Goal: Information Seeking & Learning: Learn about a topic

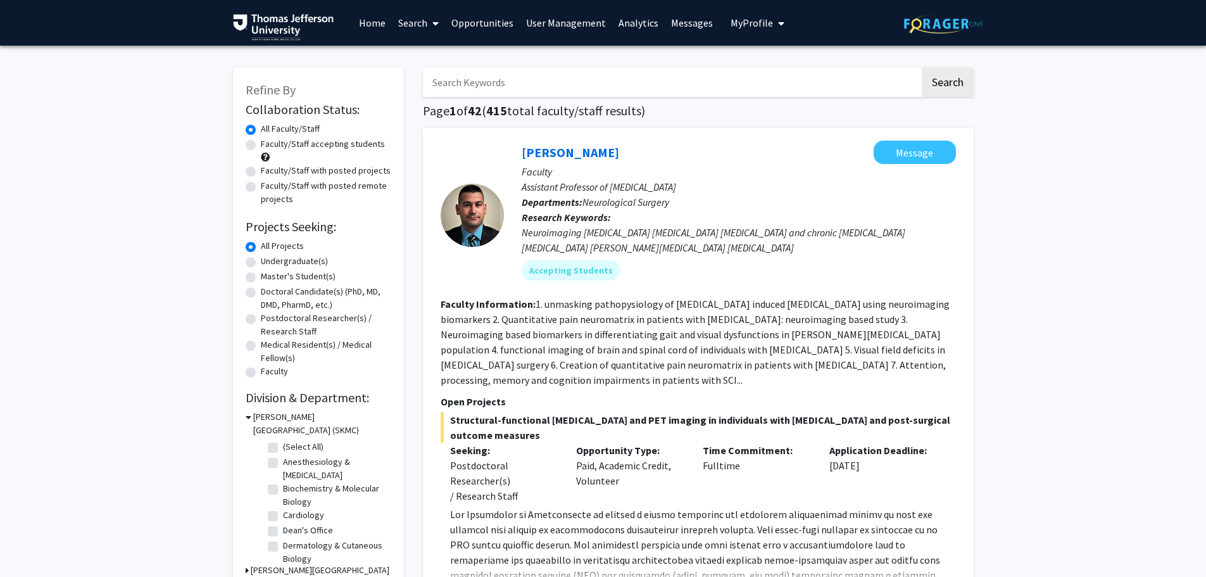
click at [640, 25] on link "Analytics" at bounding box center [638, 23] width 53 height 44
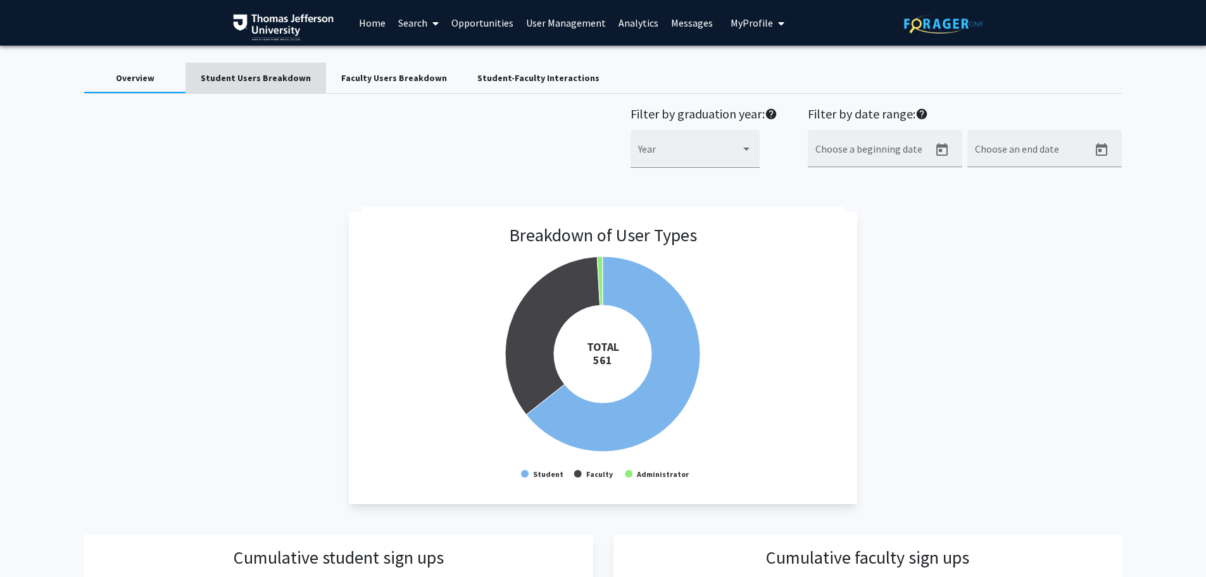
click at [270, 84] on div "Student Users Breakdown" at bounding box center [256, 78] width 110 height 13
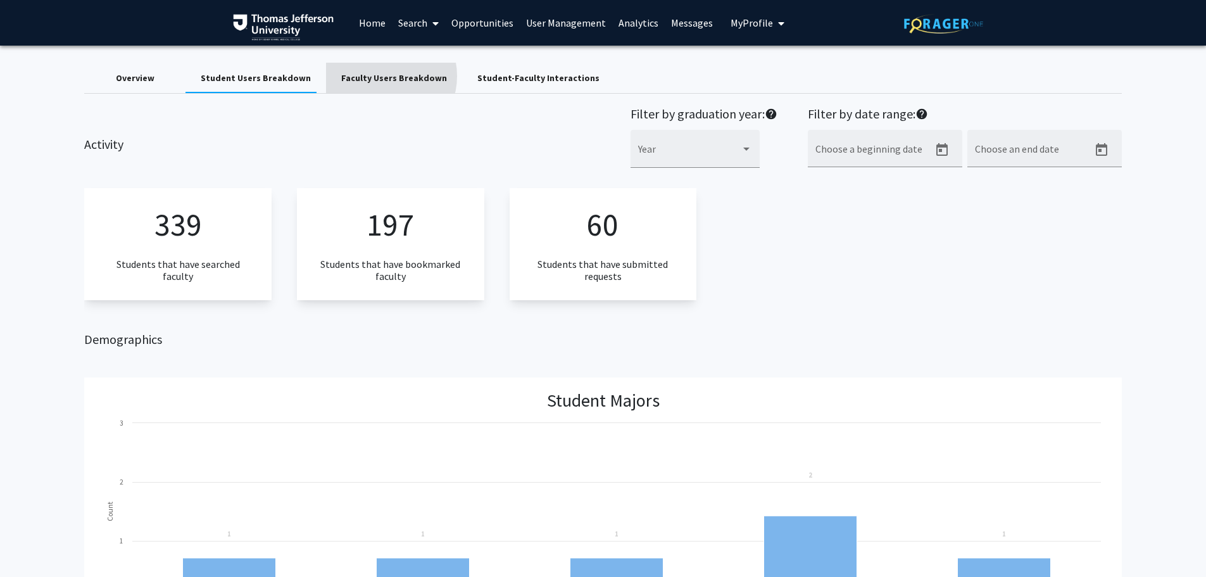
click at [375, 76] on div "Faculty Users Breakdown" at bounding box center [394, 78] width 106 height 13
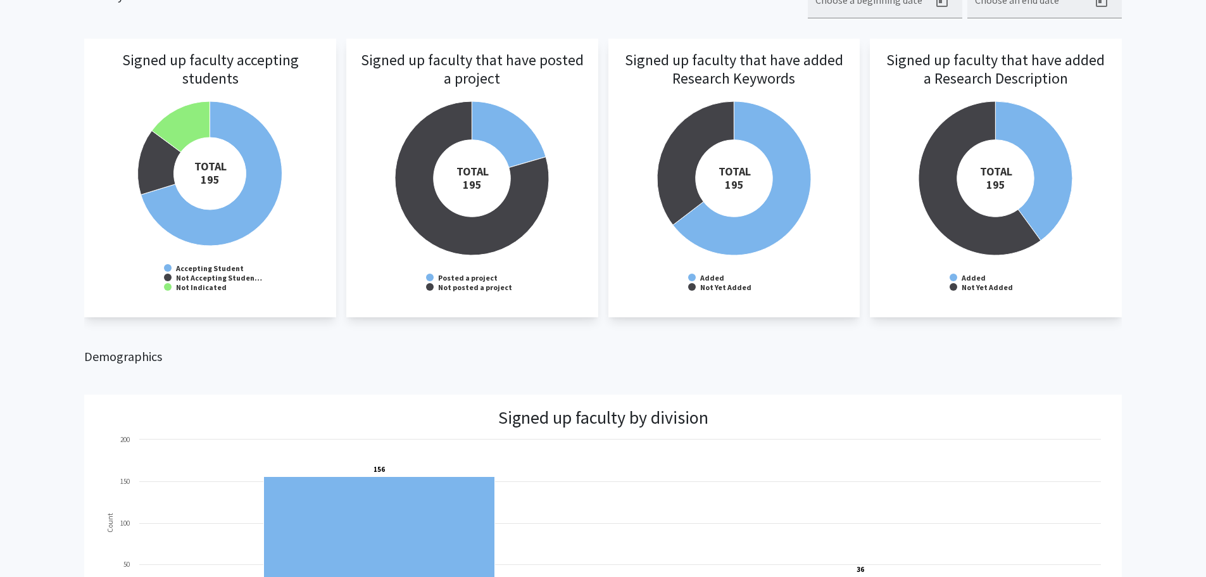
scroll to position [58, 0]
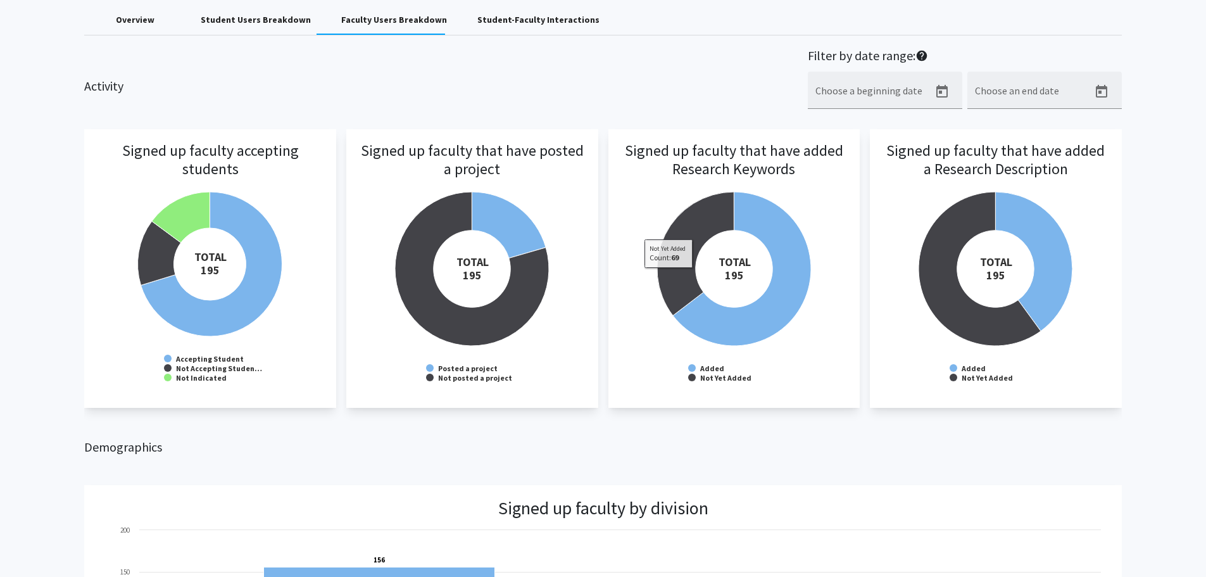
click at [147, 25] on div "Overview" at bounding box center [135, 19] width 39 height 13
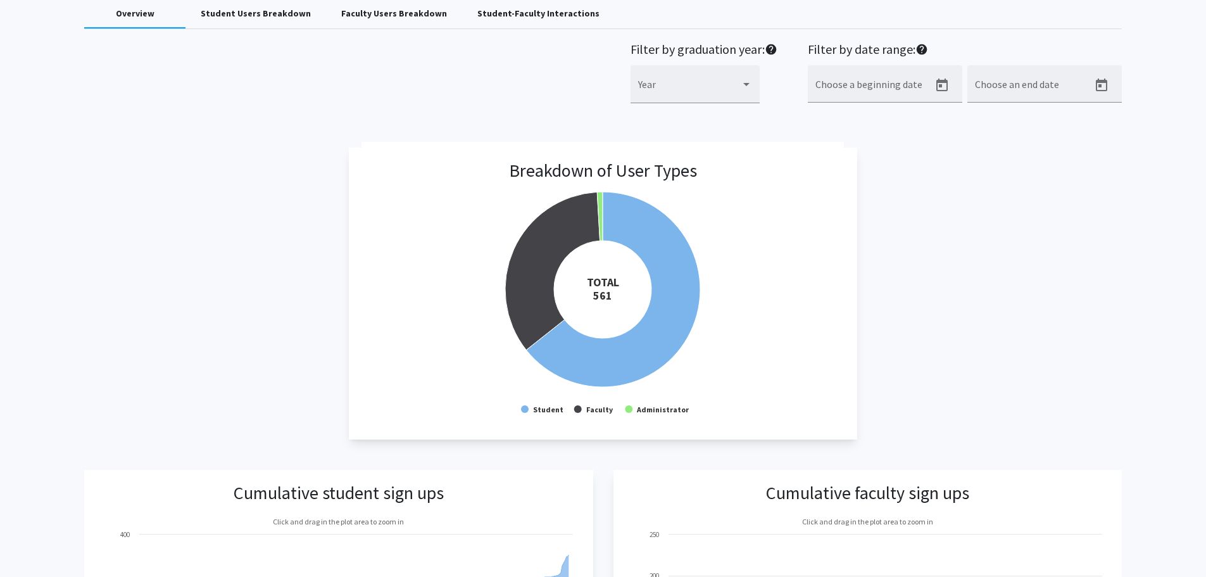
scroll to position [0, 0]
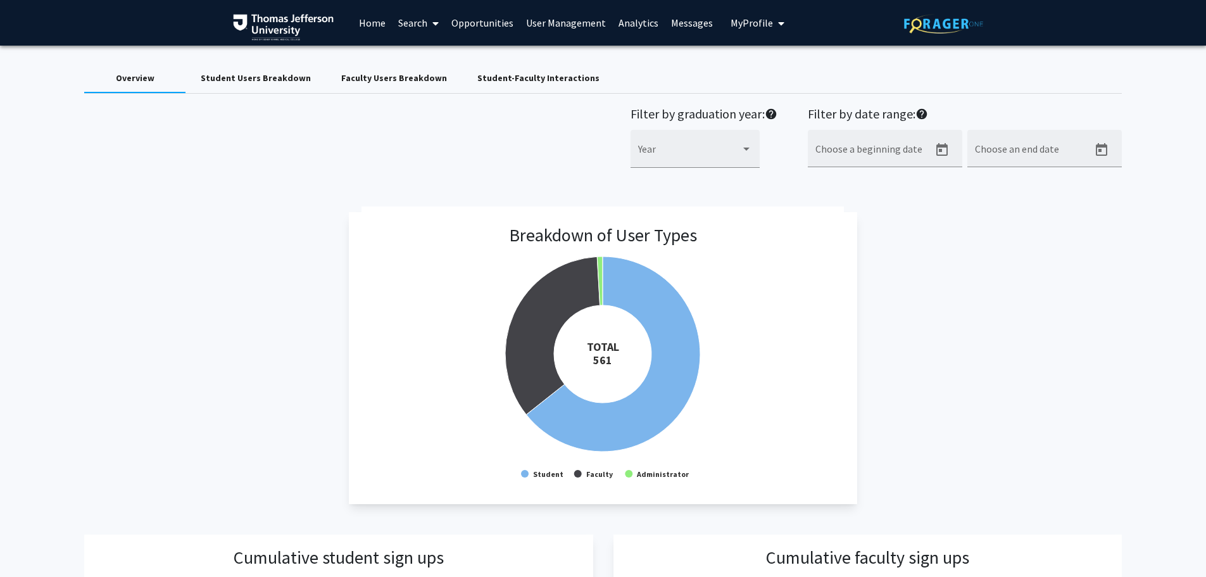
click at [246, 80] on div "Student Users Breakdown" at bounding box center [256, 78] width 110 height 13
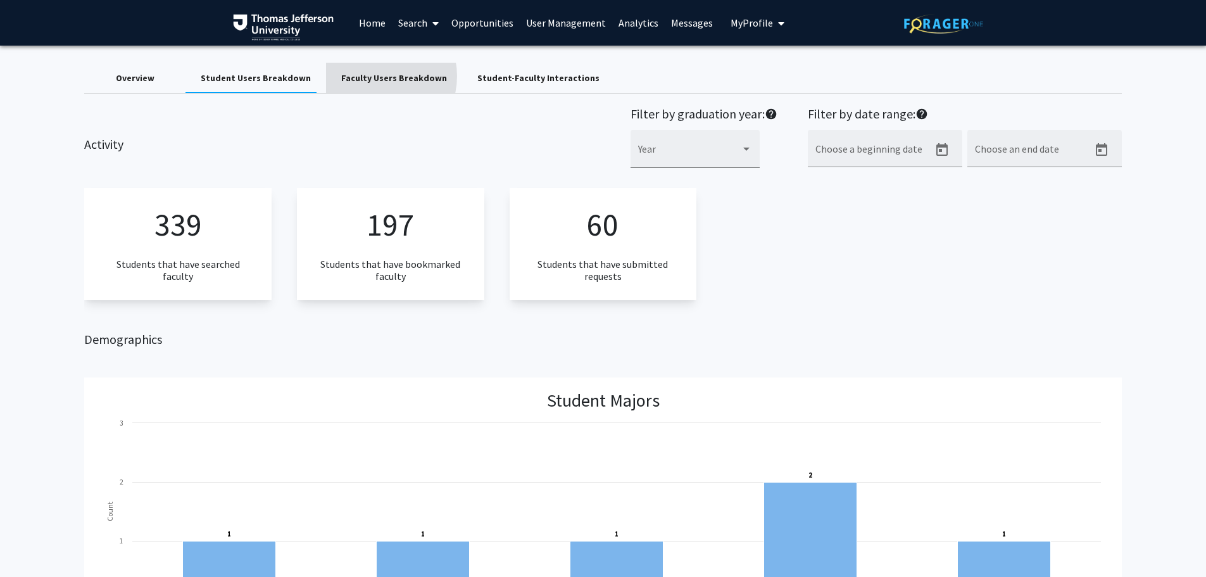
click at [367, 76] on div "Faculty Users Breakdown" at bounding box center [394, 78] width 106 height 13
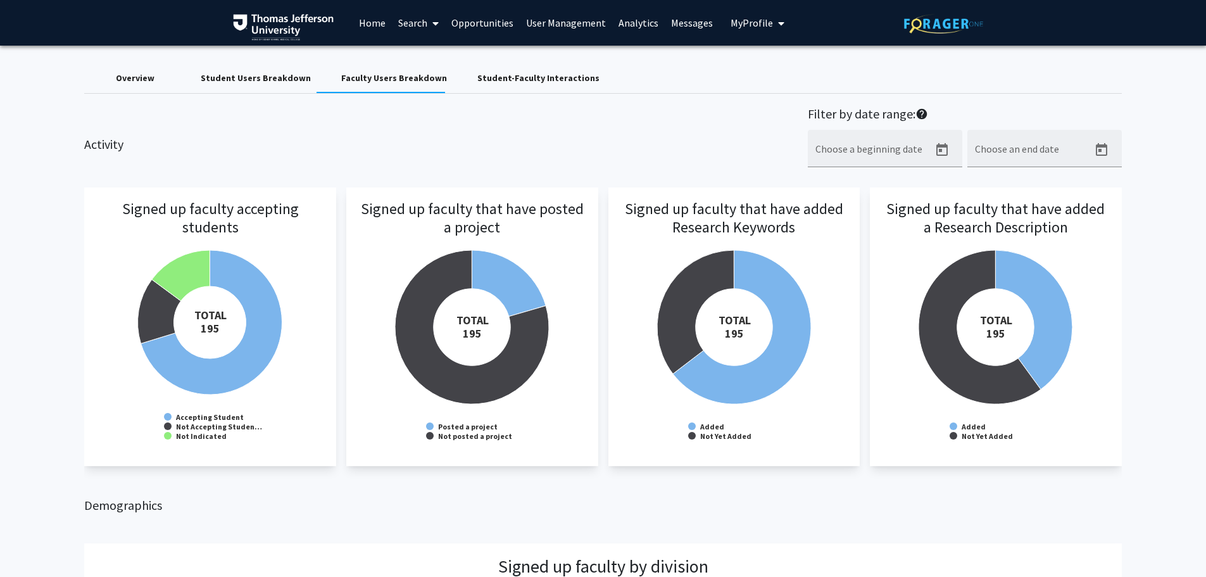
click at [500, 80] on div "Student-Faculty Interactions" at bounding box center [538, 78] width 122 height 13
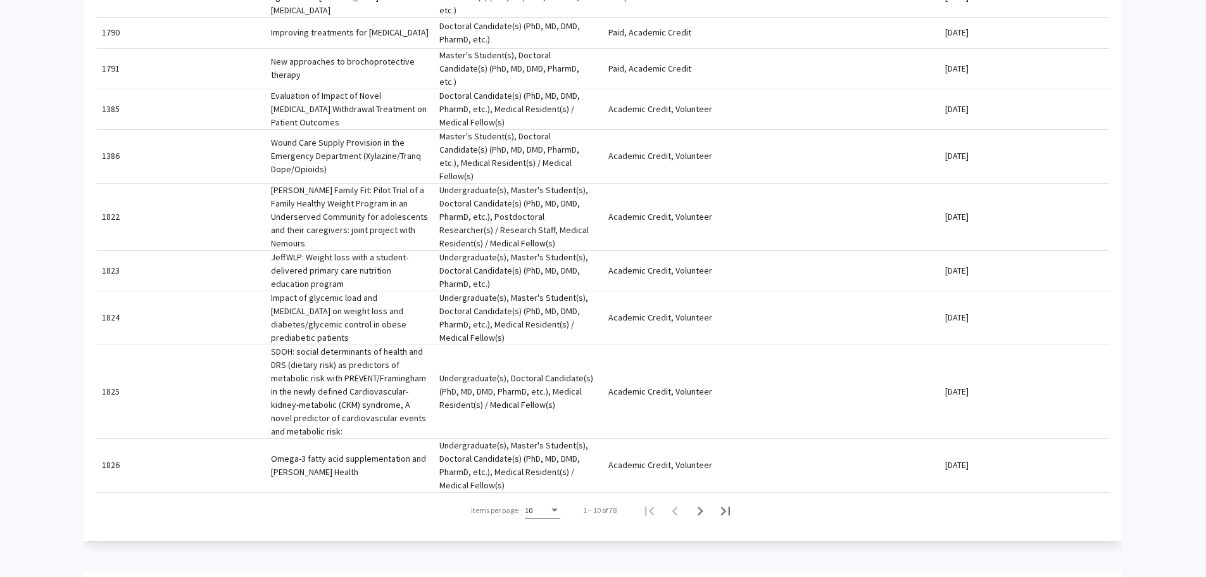
scroll to position [570, 0]
click at [702, 508] on icon "Next page" at bounding box center [701, 512] width 6 height 9
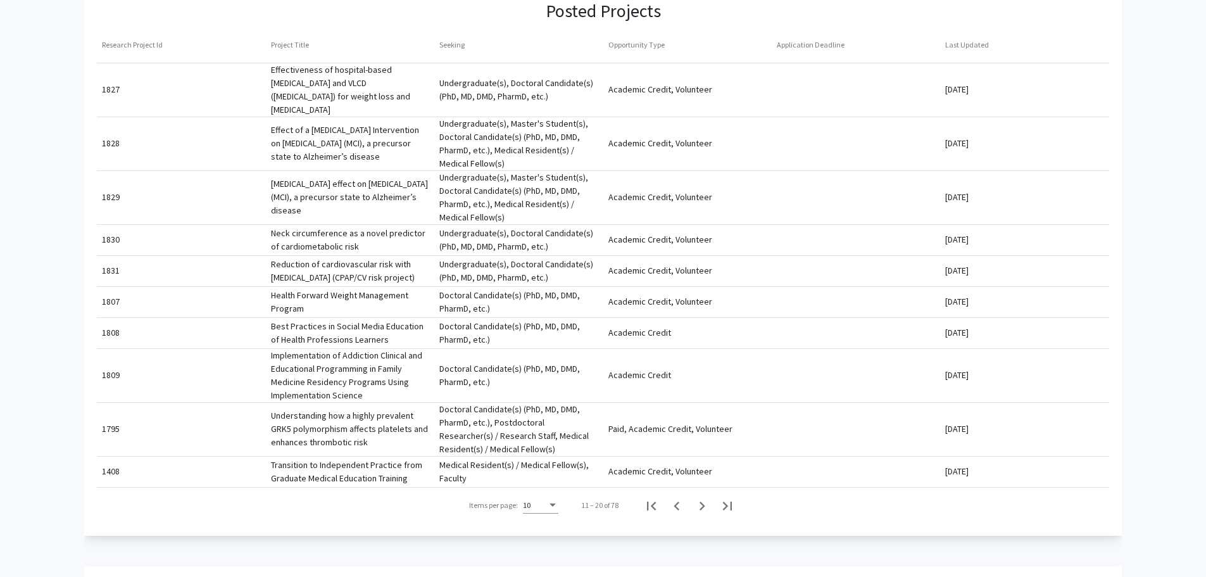
scroll to position [507, 0]
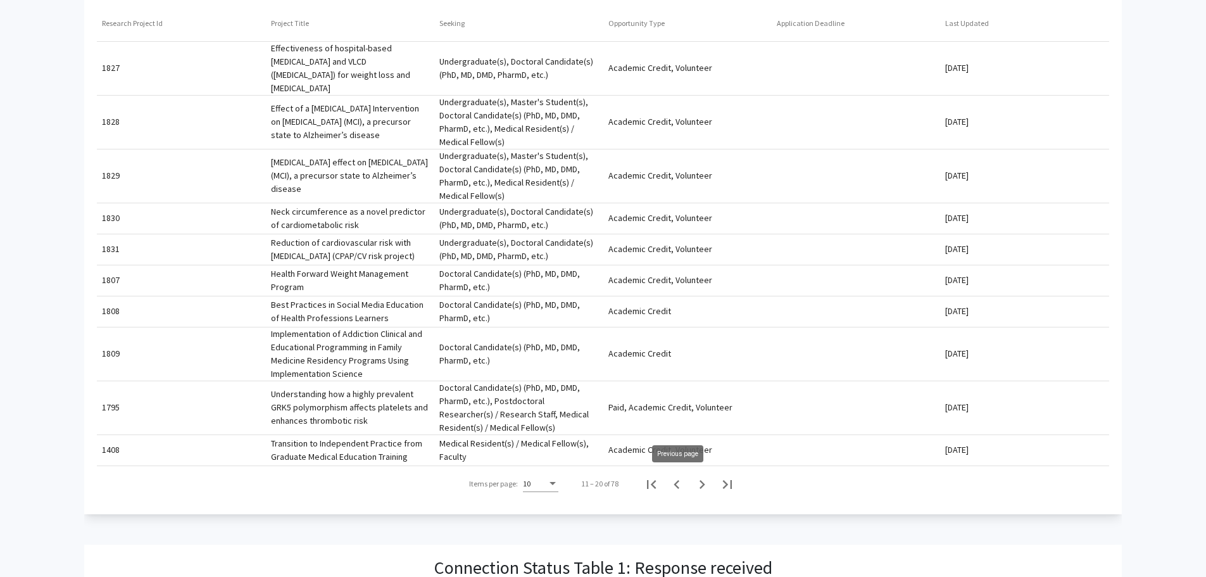
click at [678, 481] on icon "Previous page" at bounding box center [677, 485] width 18 height 18
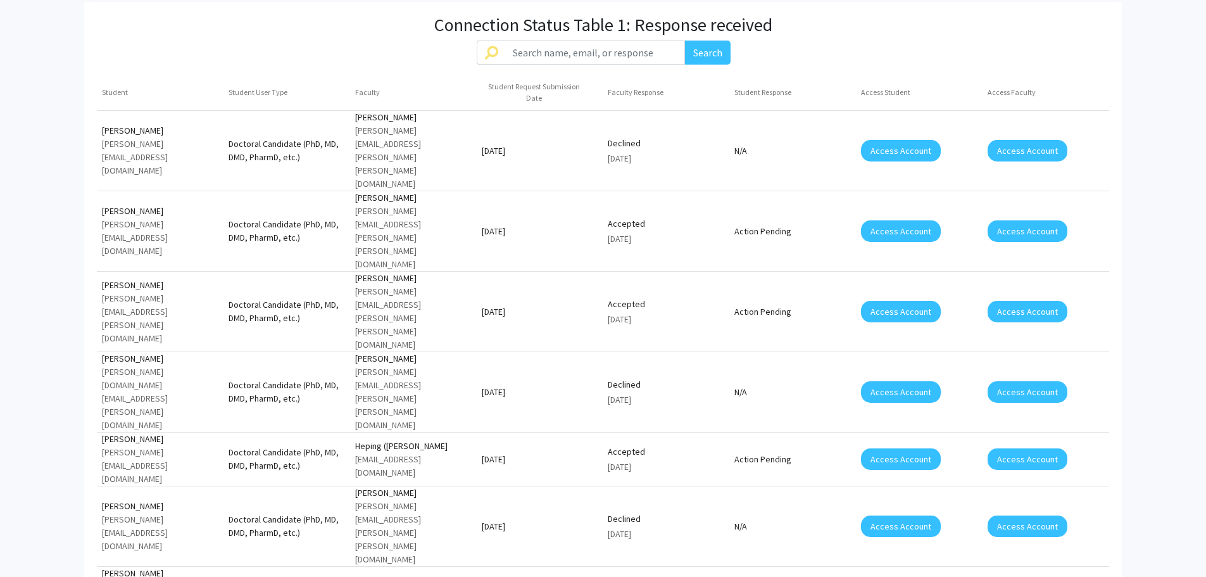
scroll to position [1140, 0]
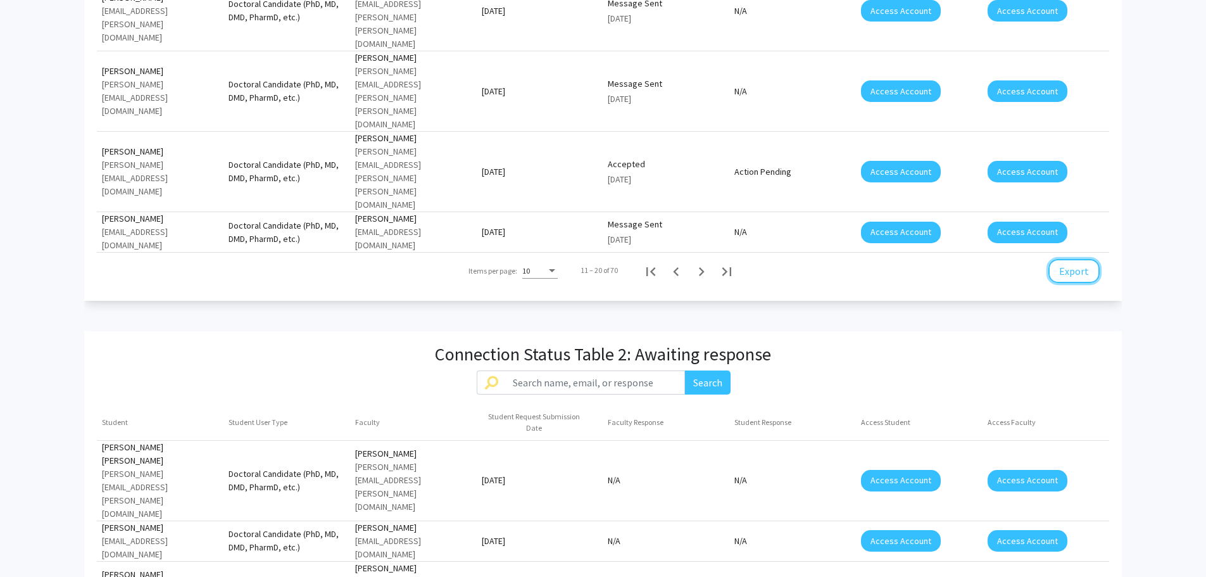
scroll to position [1727, 0]
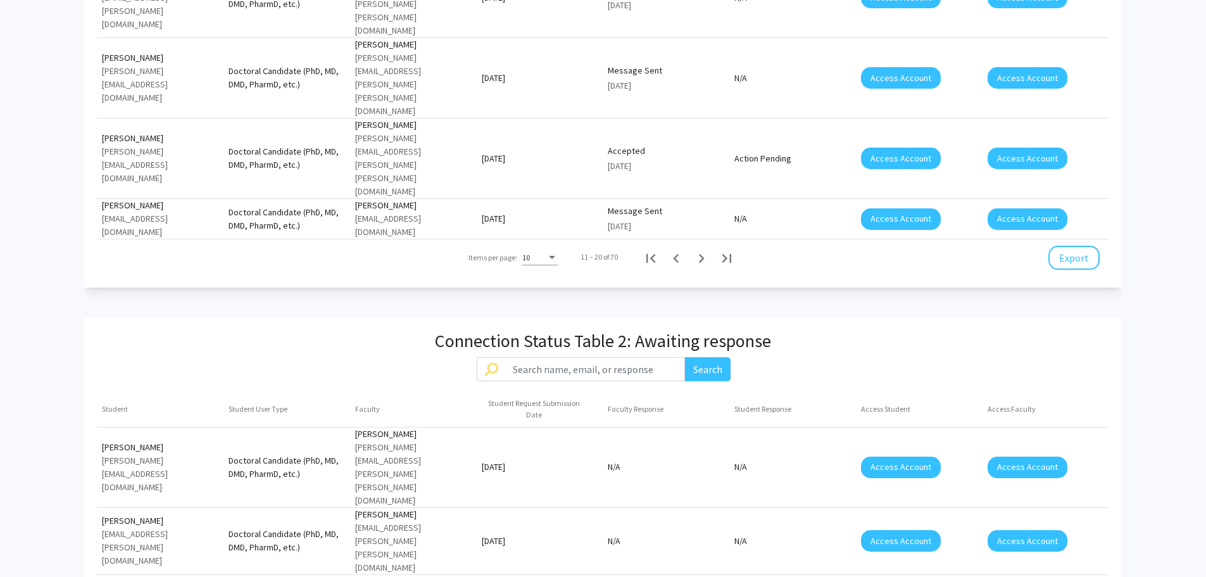
scroll to position [1738, 0]
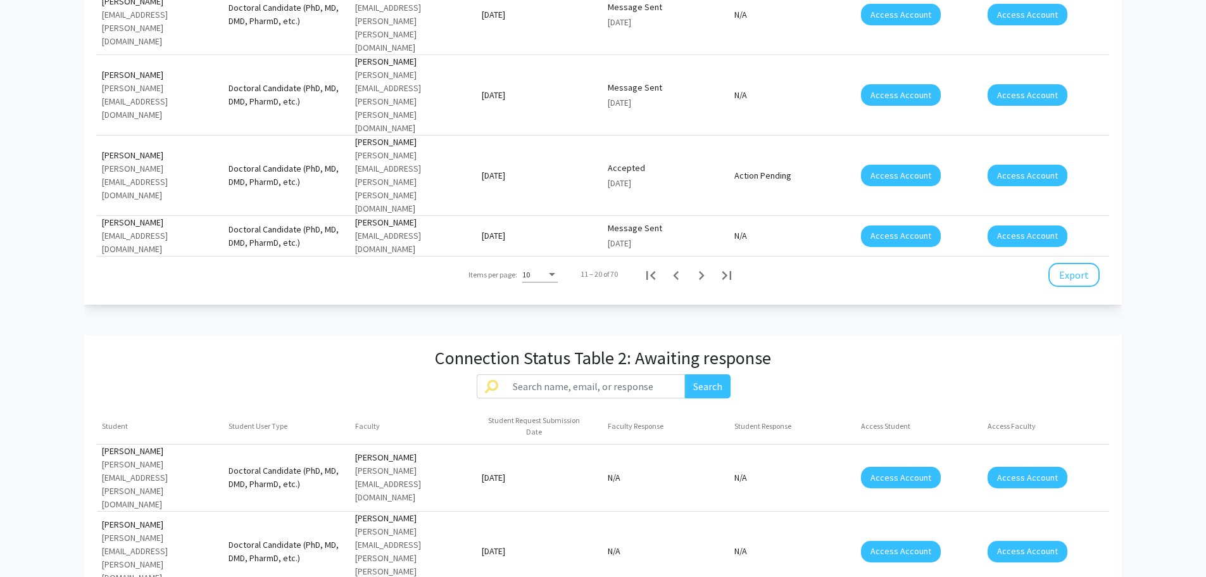
scroll to position [1723, 0]
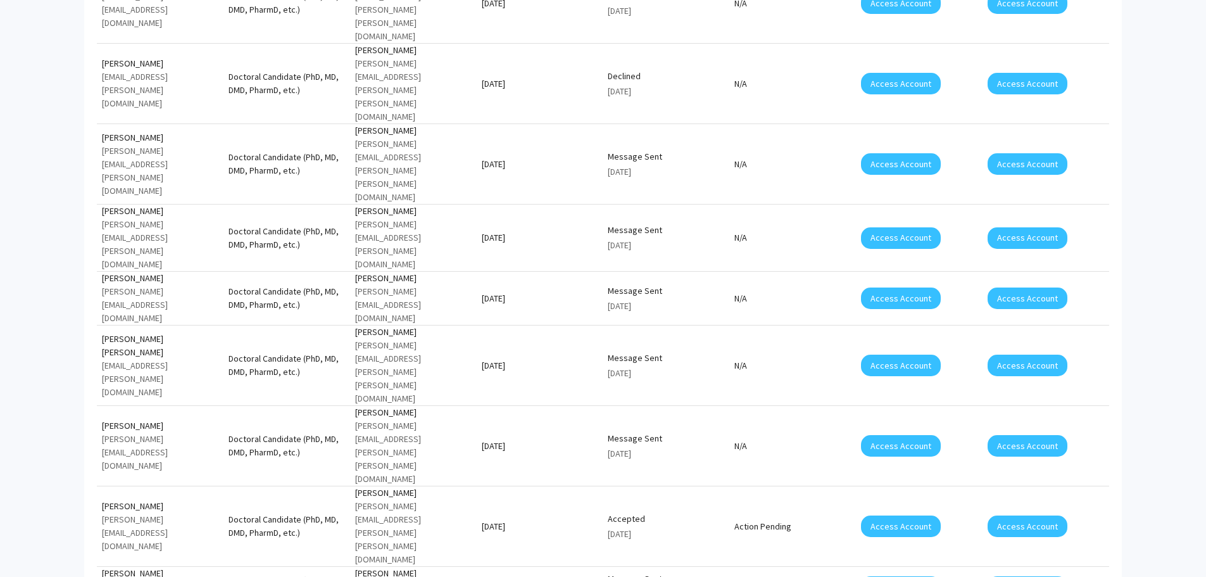
scroll to position [1495, 0]
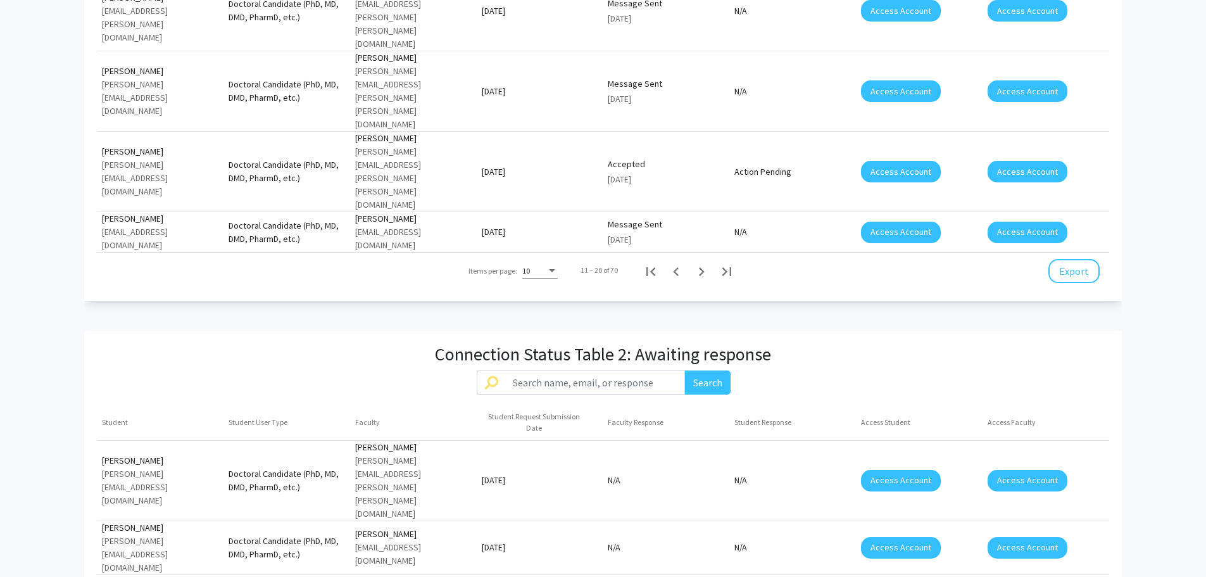
scroll to position [1719, 0]
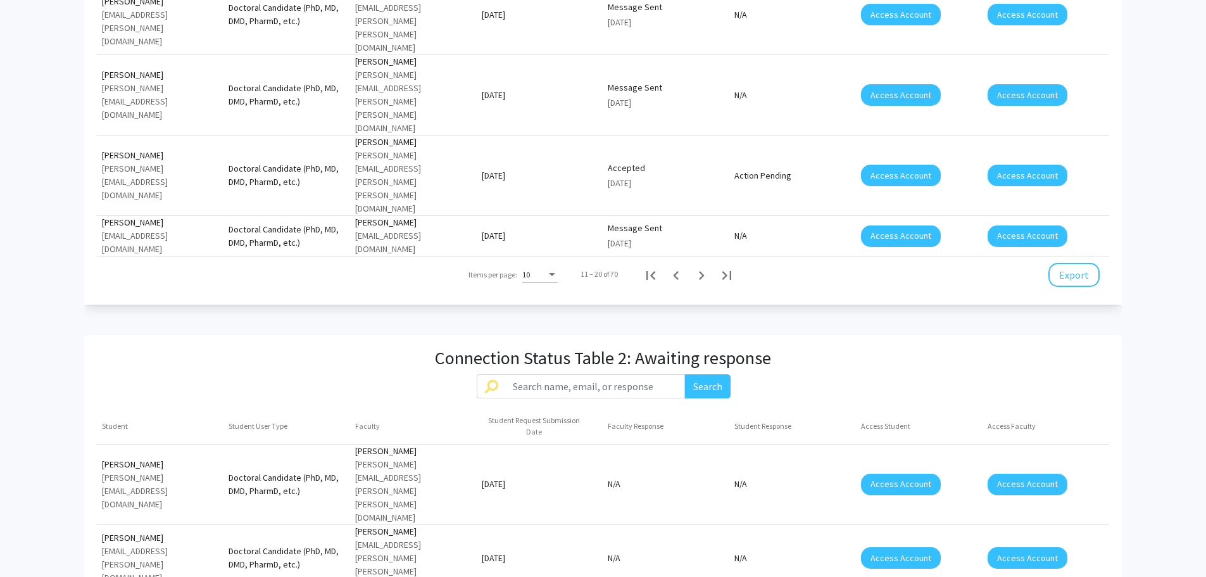
scroll to position [1723, 0]
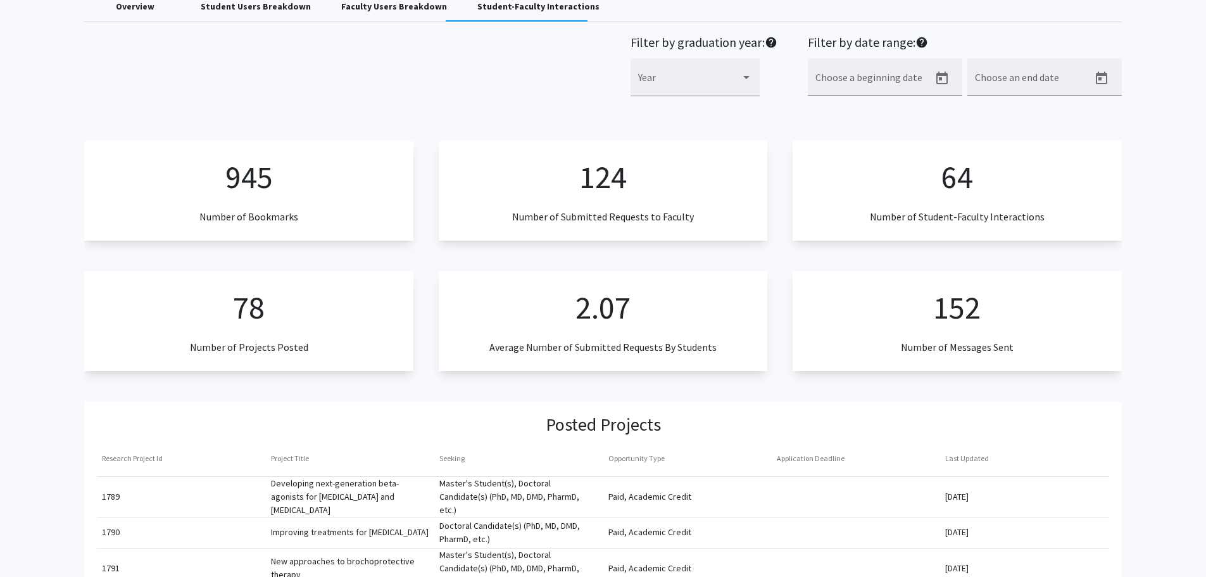
scroll to position [0, 0]
